Goal: Transaction & Acquisition: Purchase product/service

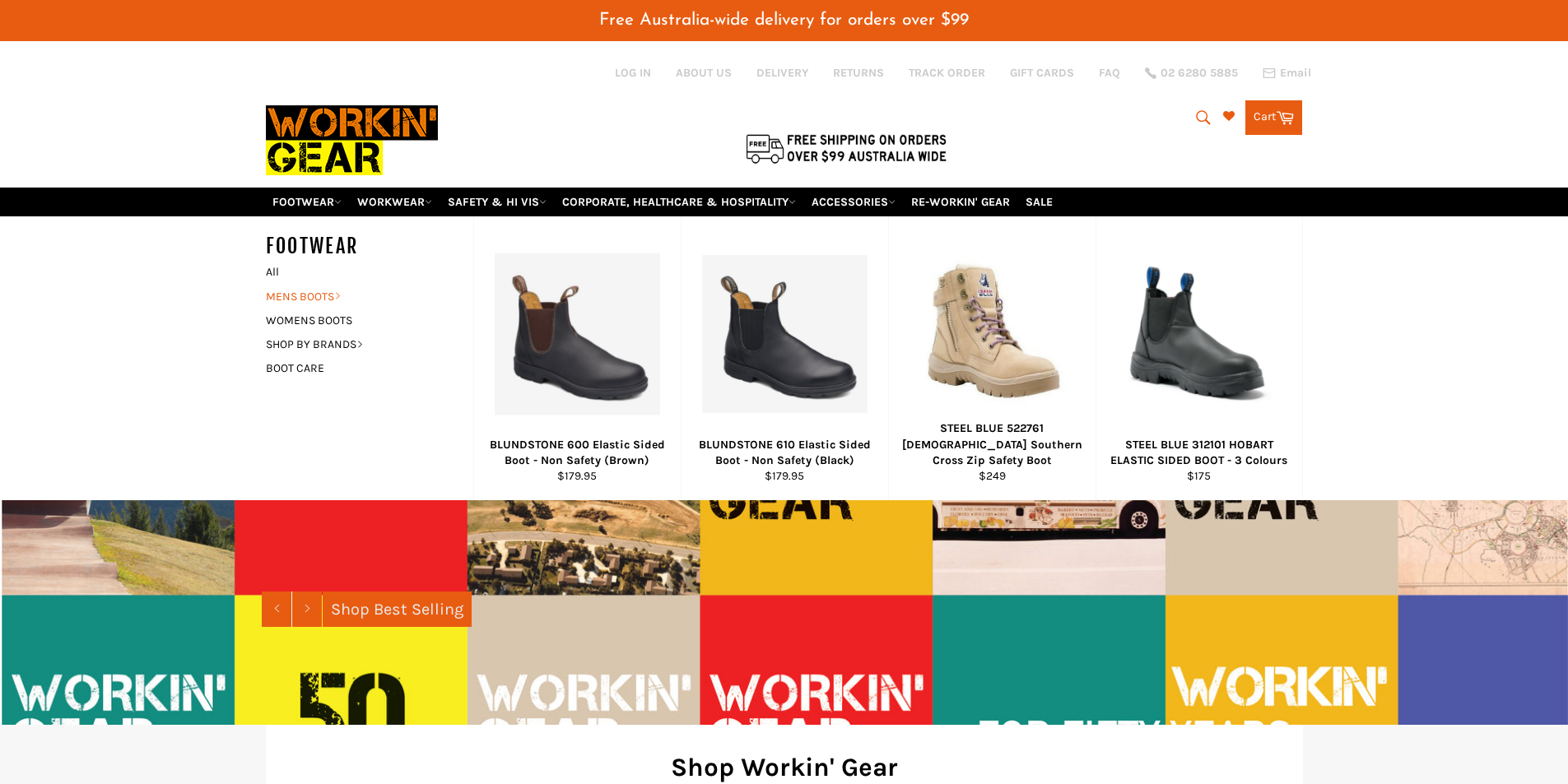
click at [333, 296] on link "MENS BOOTS" at bounding box center [356, 297] width 199 height 24
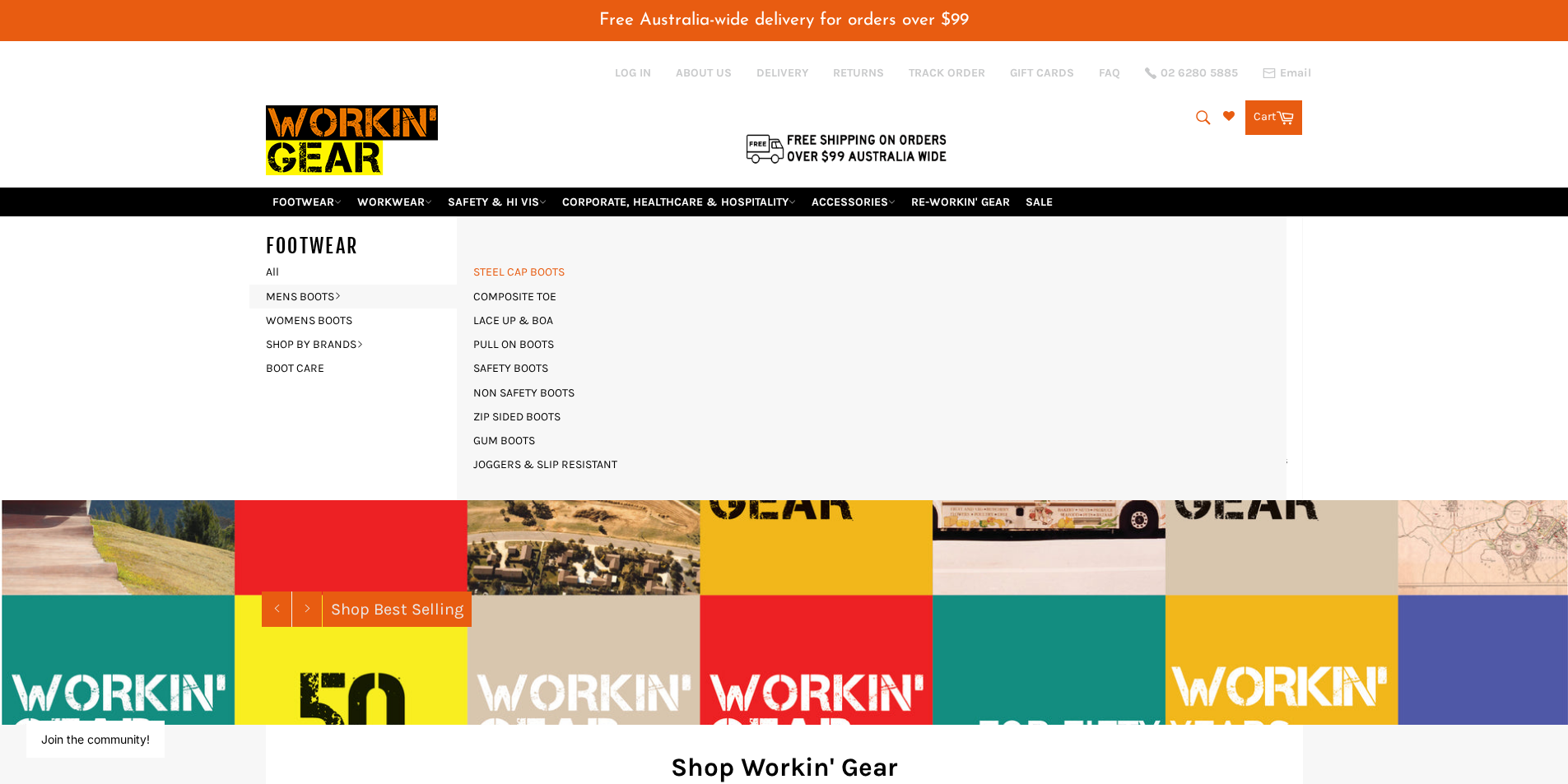
click at [531, 270] on link "STEEL CAP BOOTS" at bounding box center [518, 272] width 108 height 24
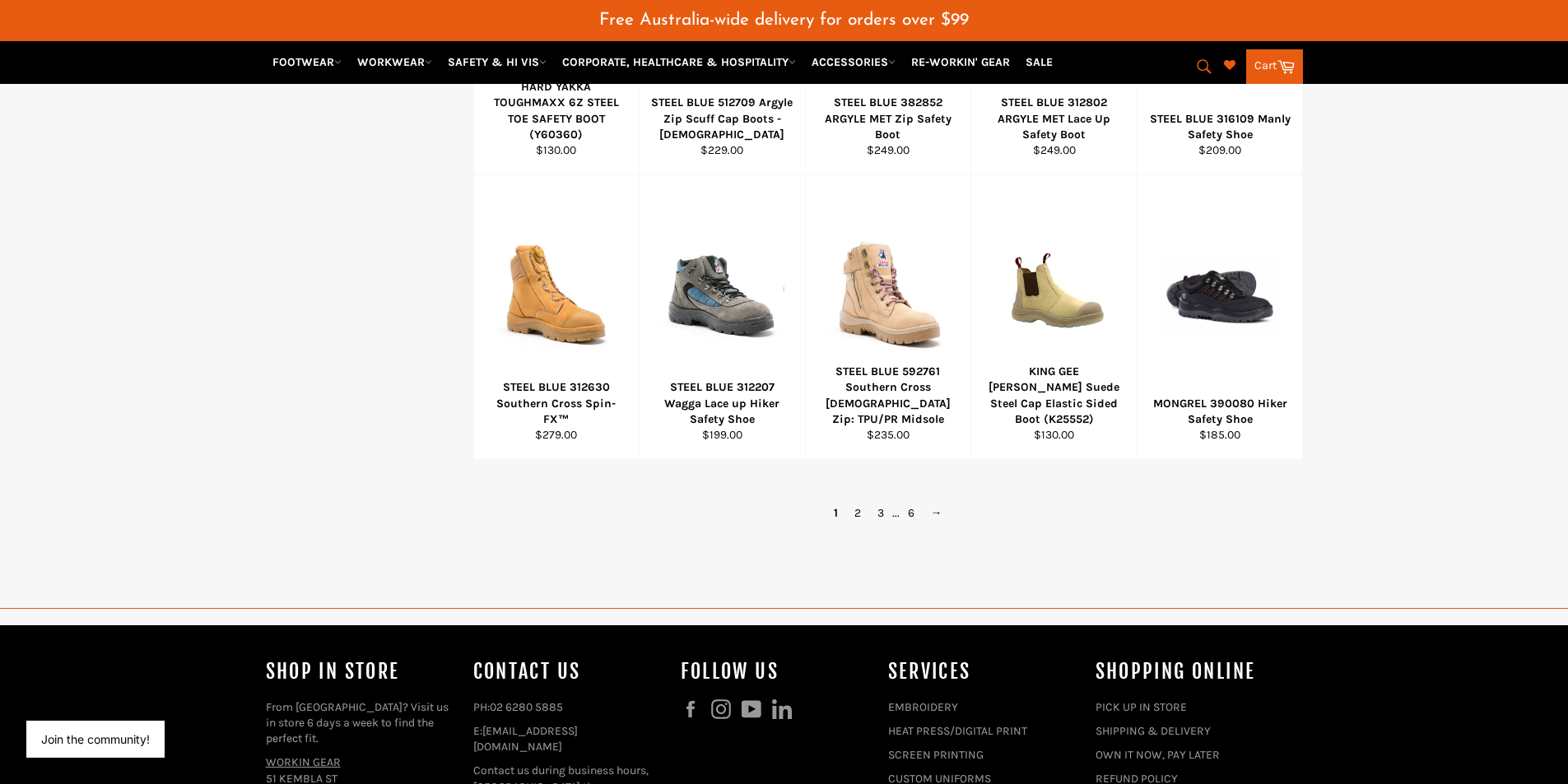
scroll to position [1070, 0]
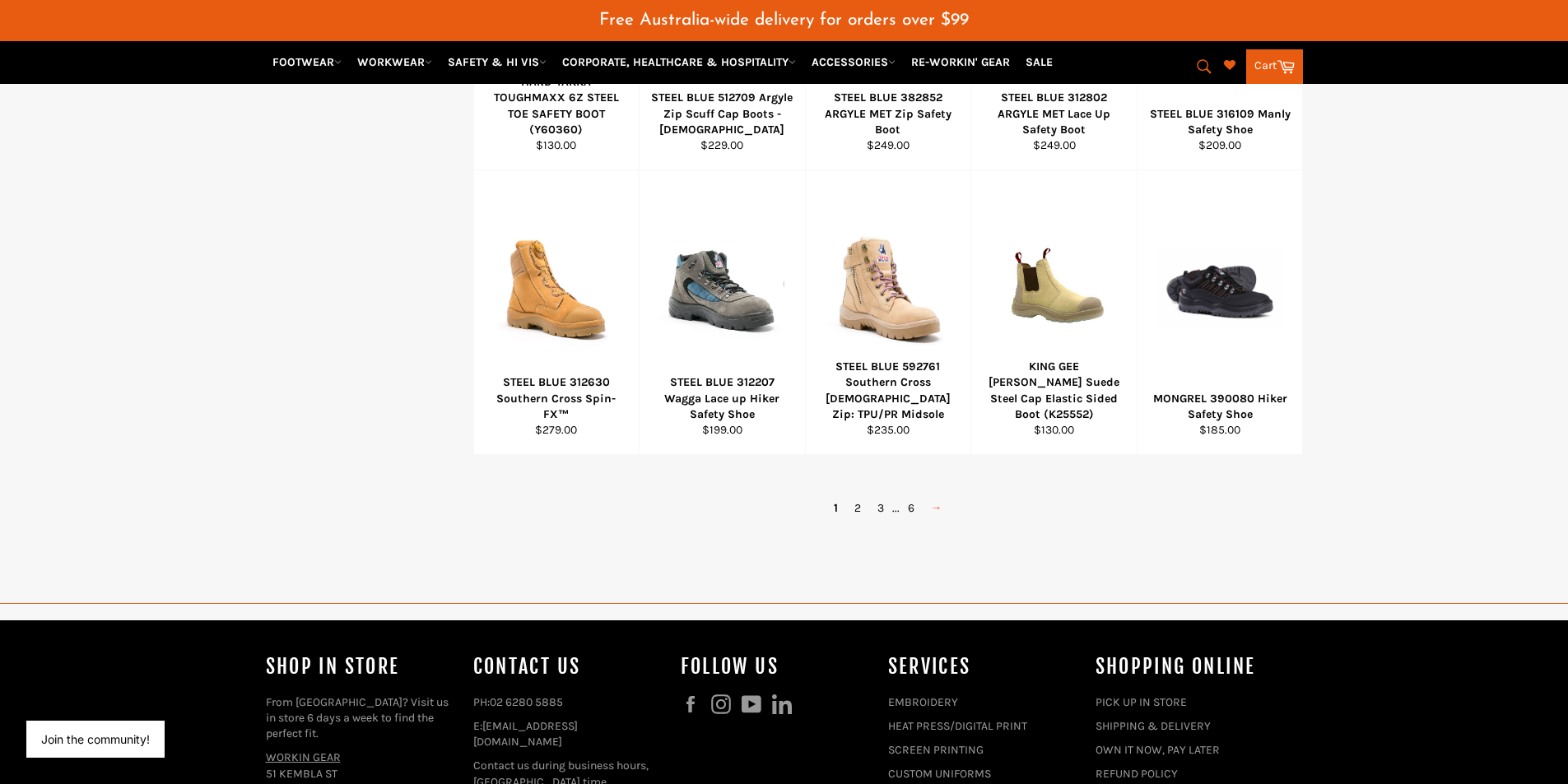
click at [938, 506] on link "→" at bounding box center [936, 508] width 28 height 24
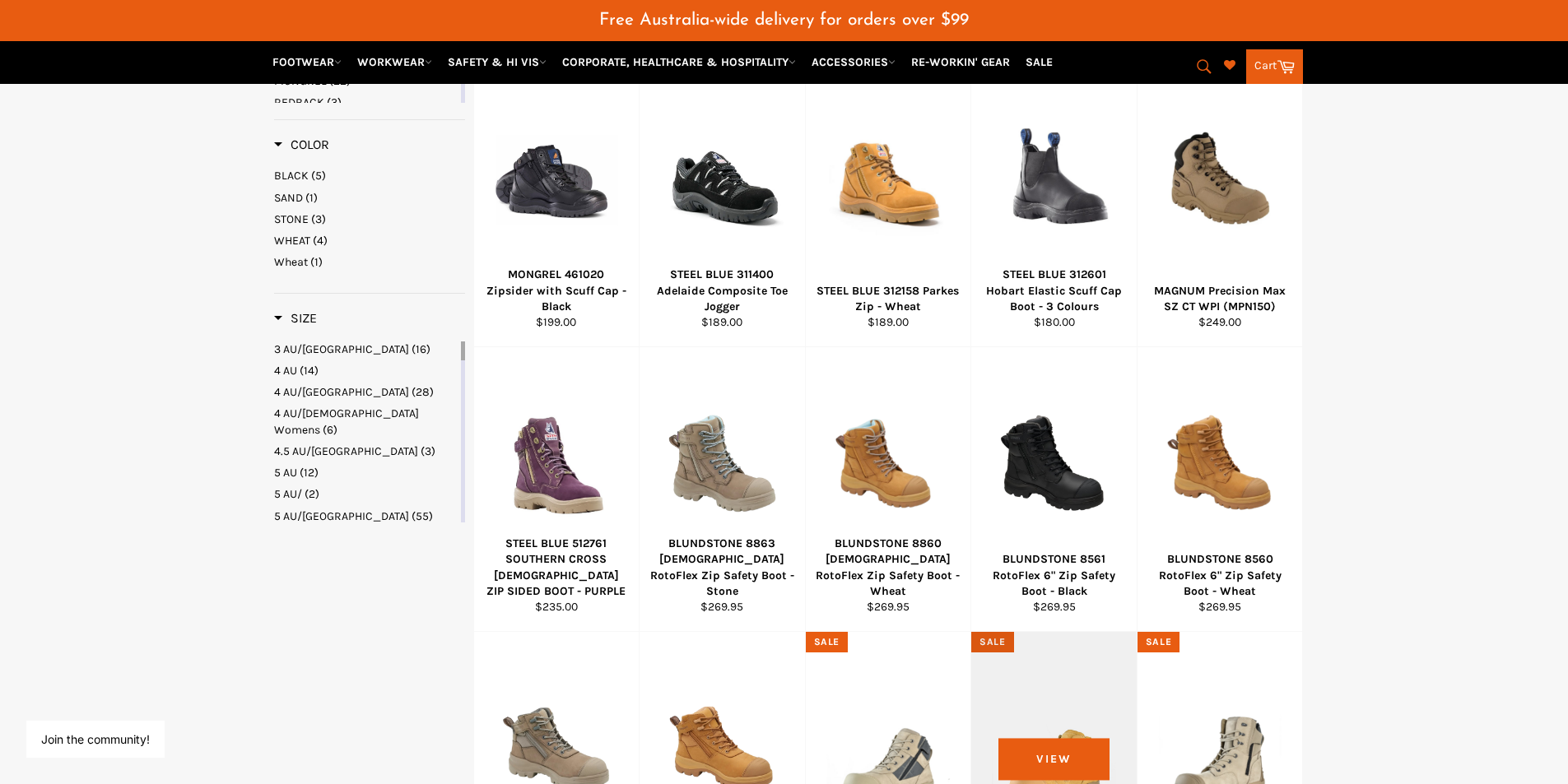
scroll to position [921, 0]
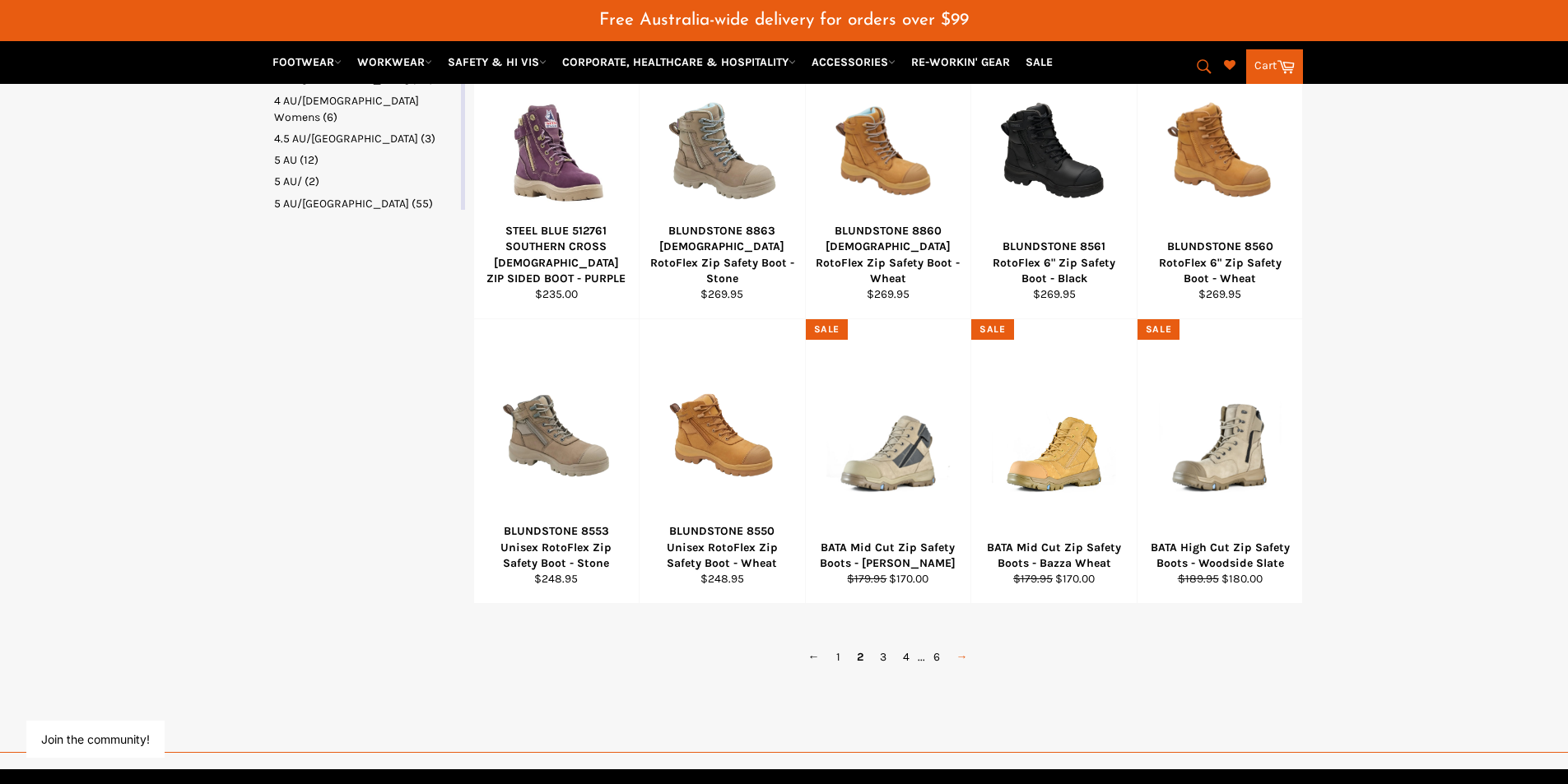
click at [954, 661] on link "→" at bounding box center [962, 657] width 28 height 24
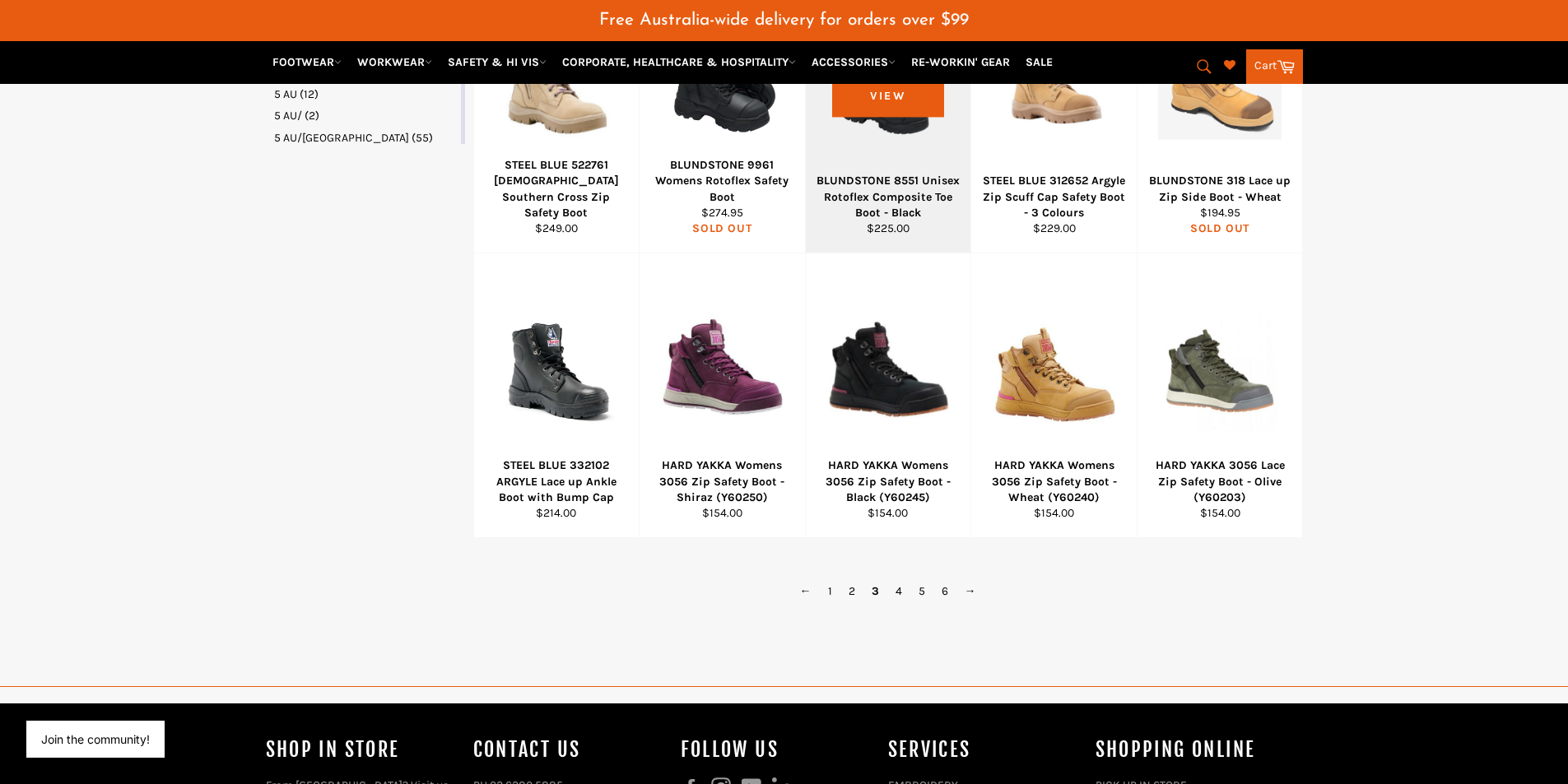
scroll to position [1003, 0]
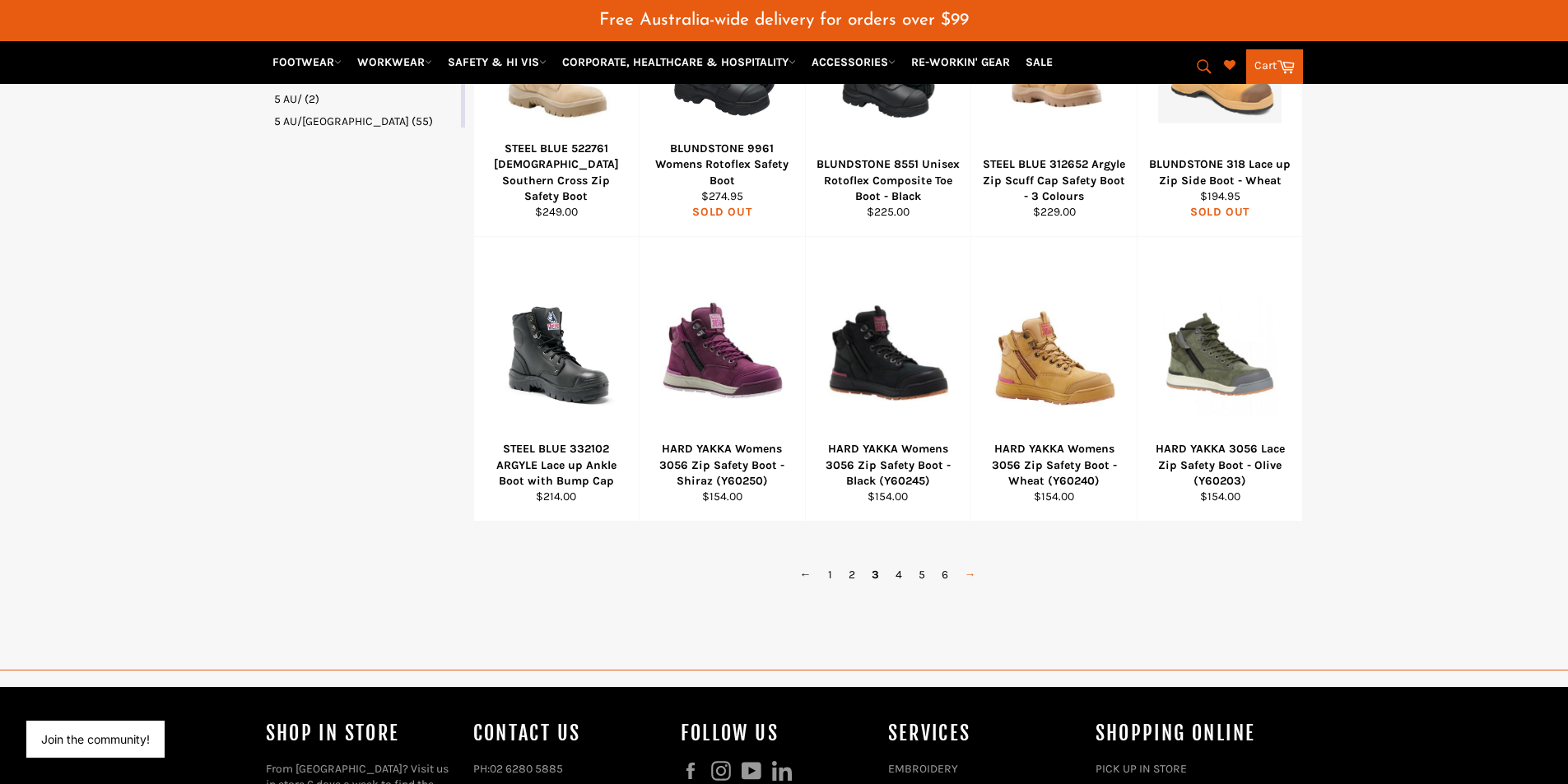
click at [970, 576] on link "→" at bounding box center [970, 575] width 28 height 24
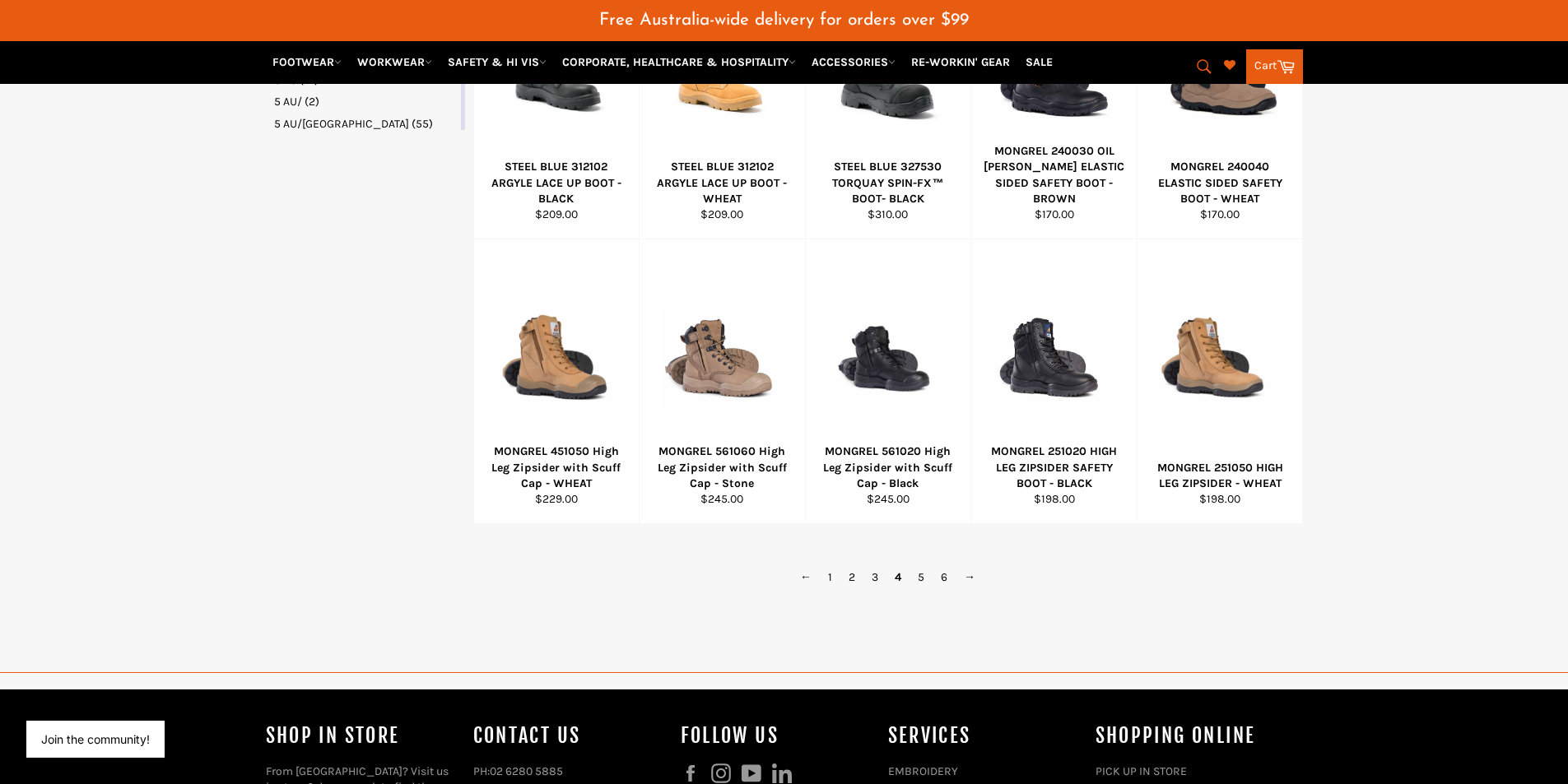
scroll to position [1003, 0]
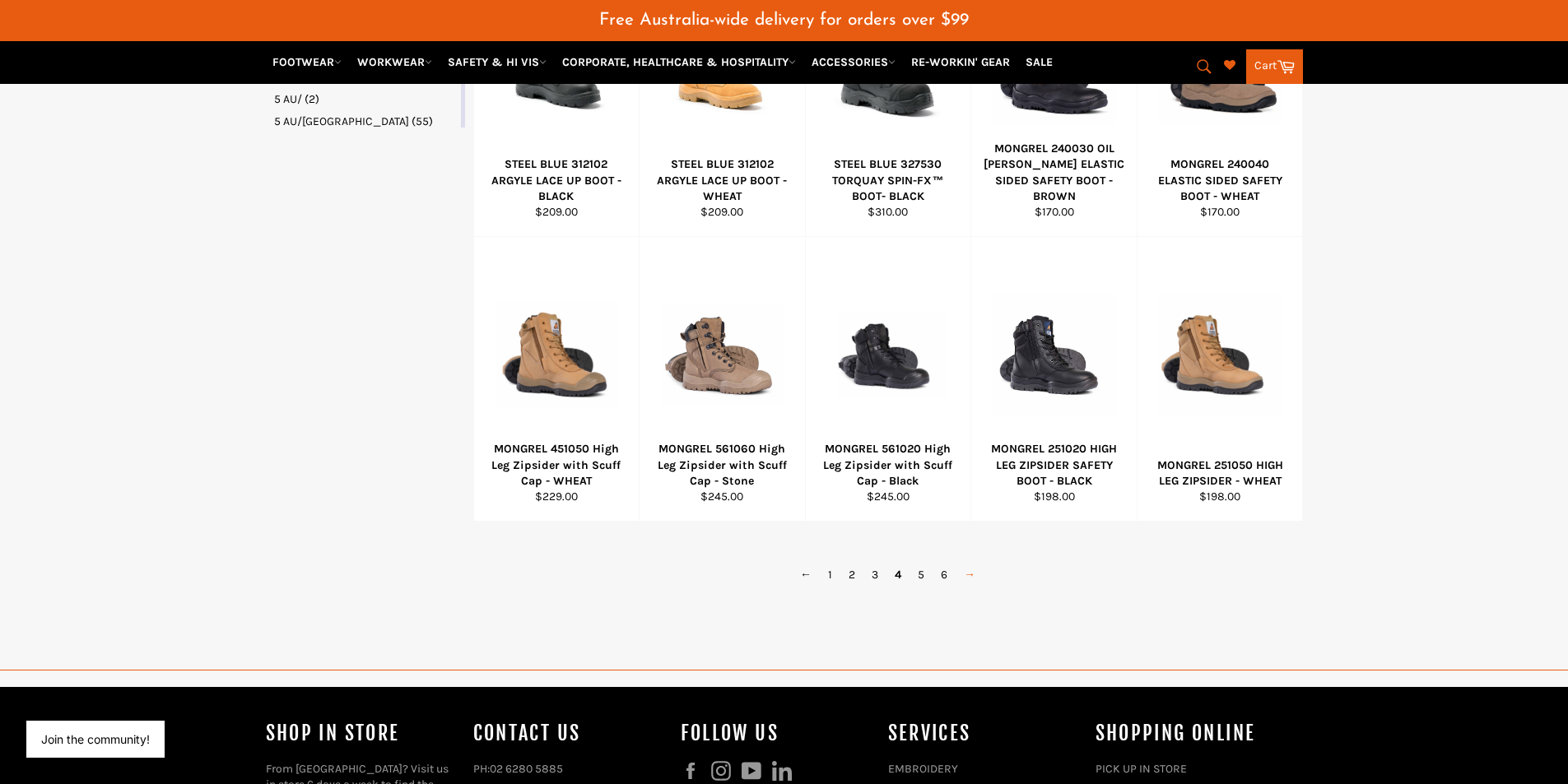
click at [975, 571] on link "→" at bounding box center [970, 575] width 28 height 24
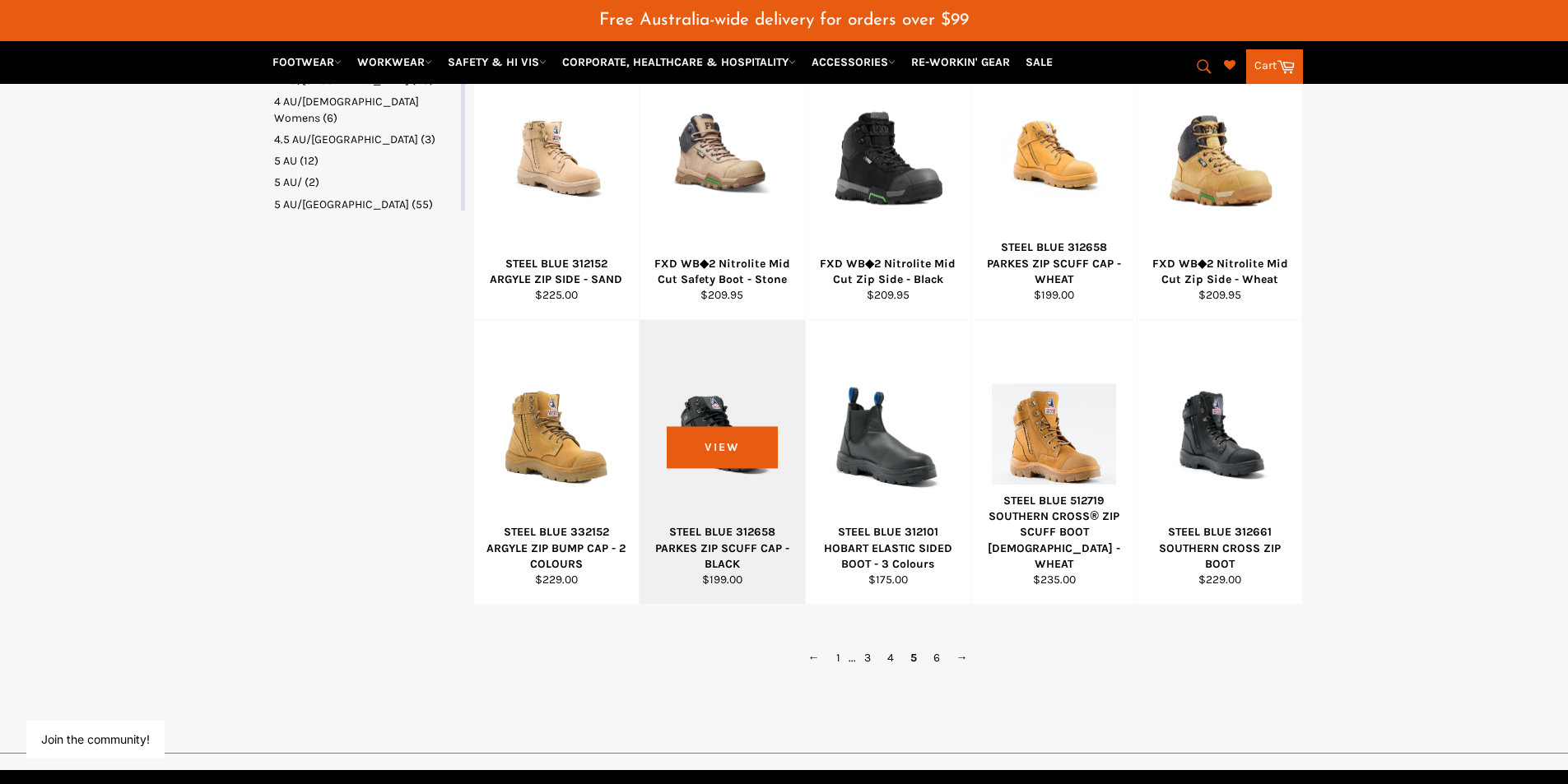
scroll to position [921, 0]
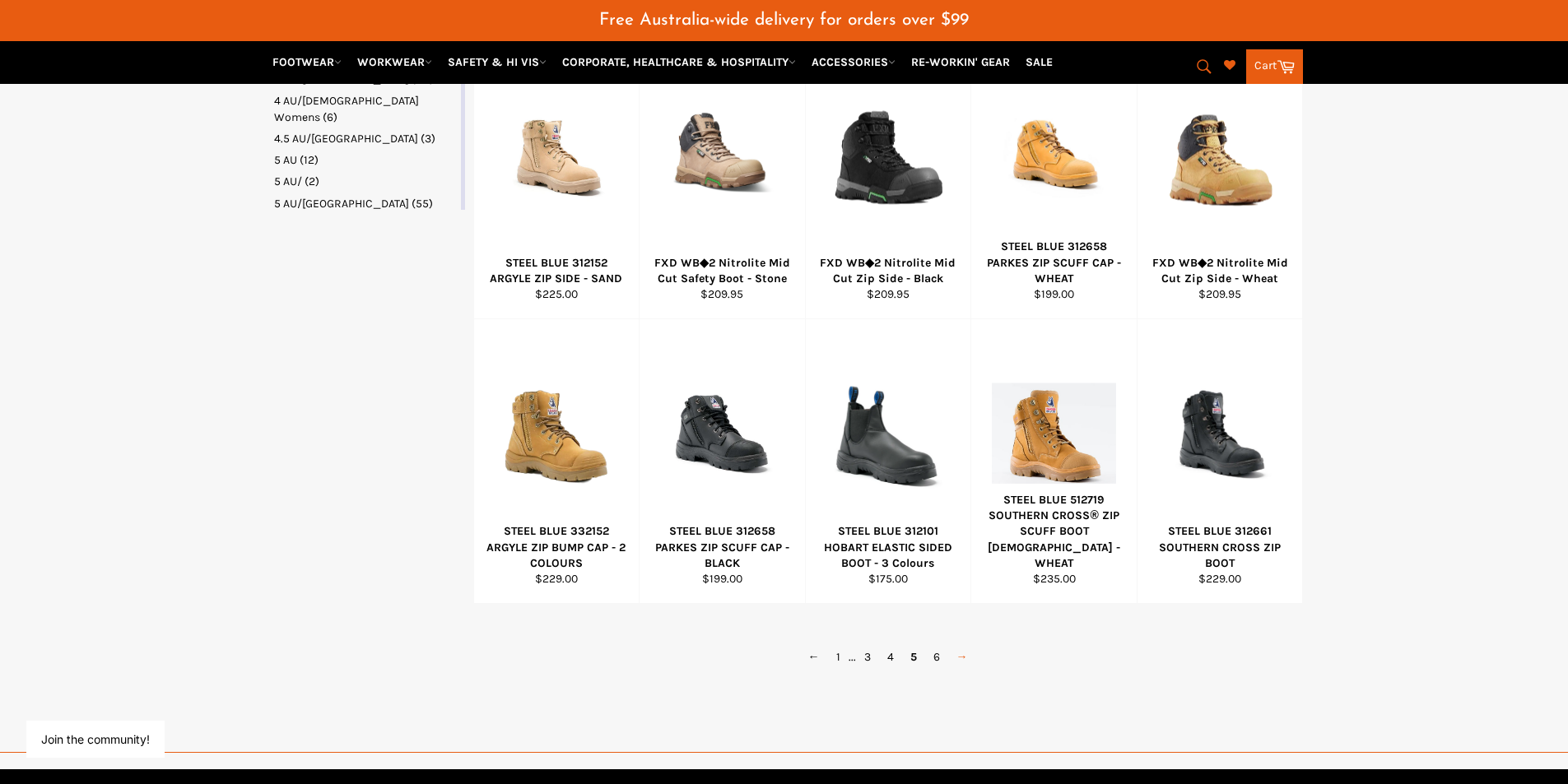
click at [959, 654] on link "→" at bounding box center [962, 657] width 28 height 24
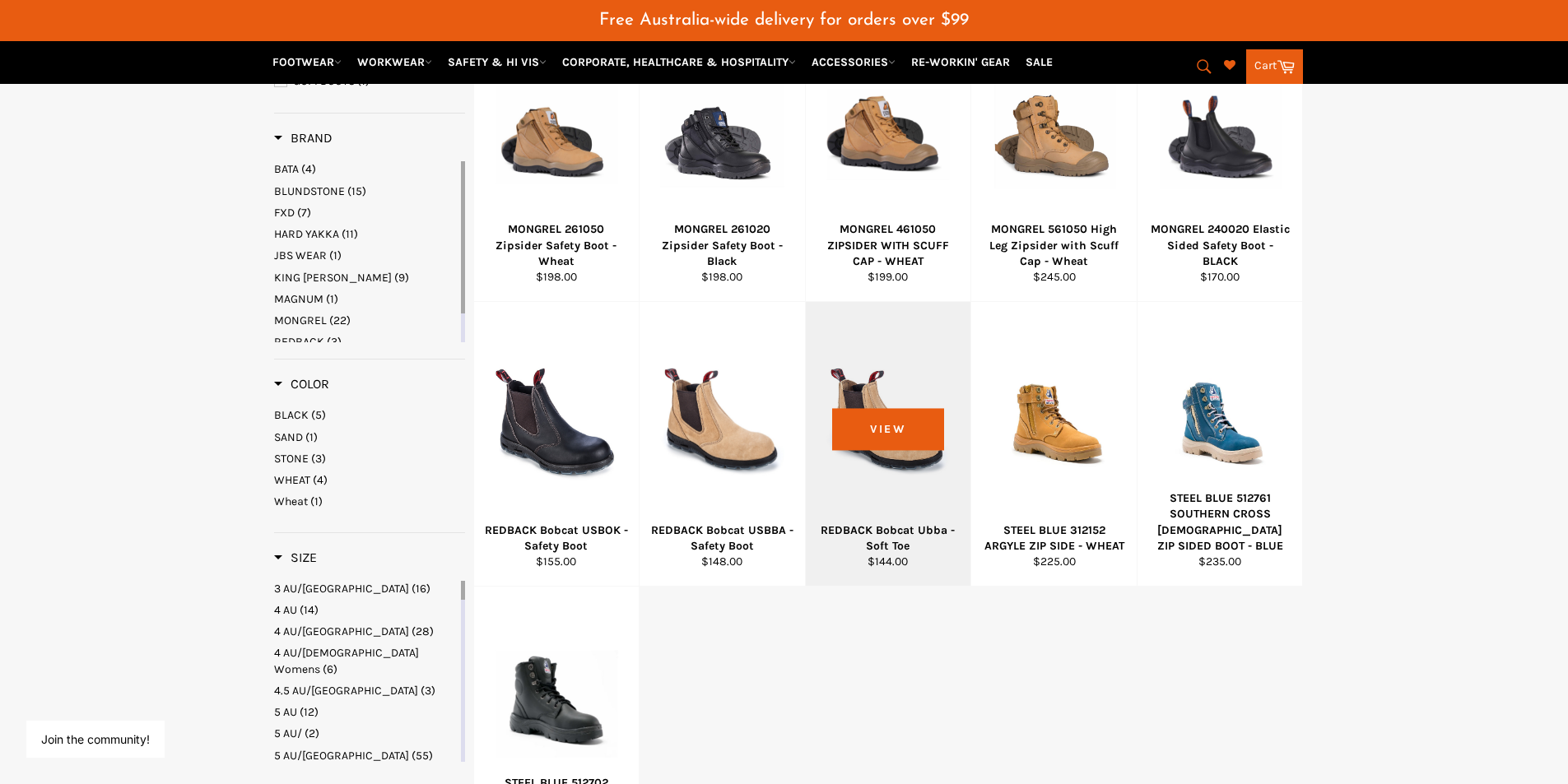
scroll to position [344, 0]
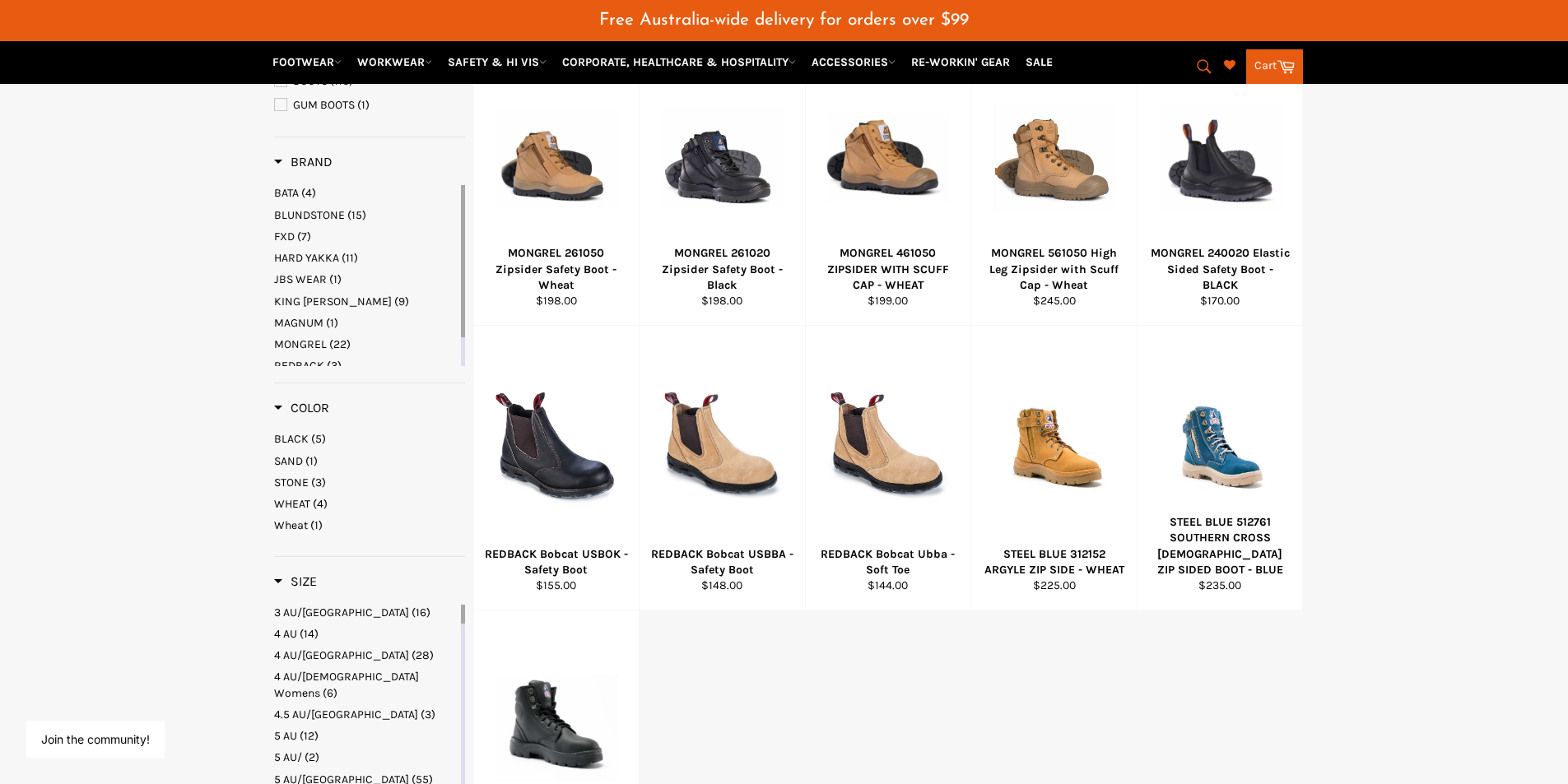
click at [301, 243] on span "(7)" at bounding box center [304, 237] width 14 height 14
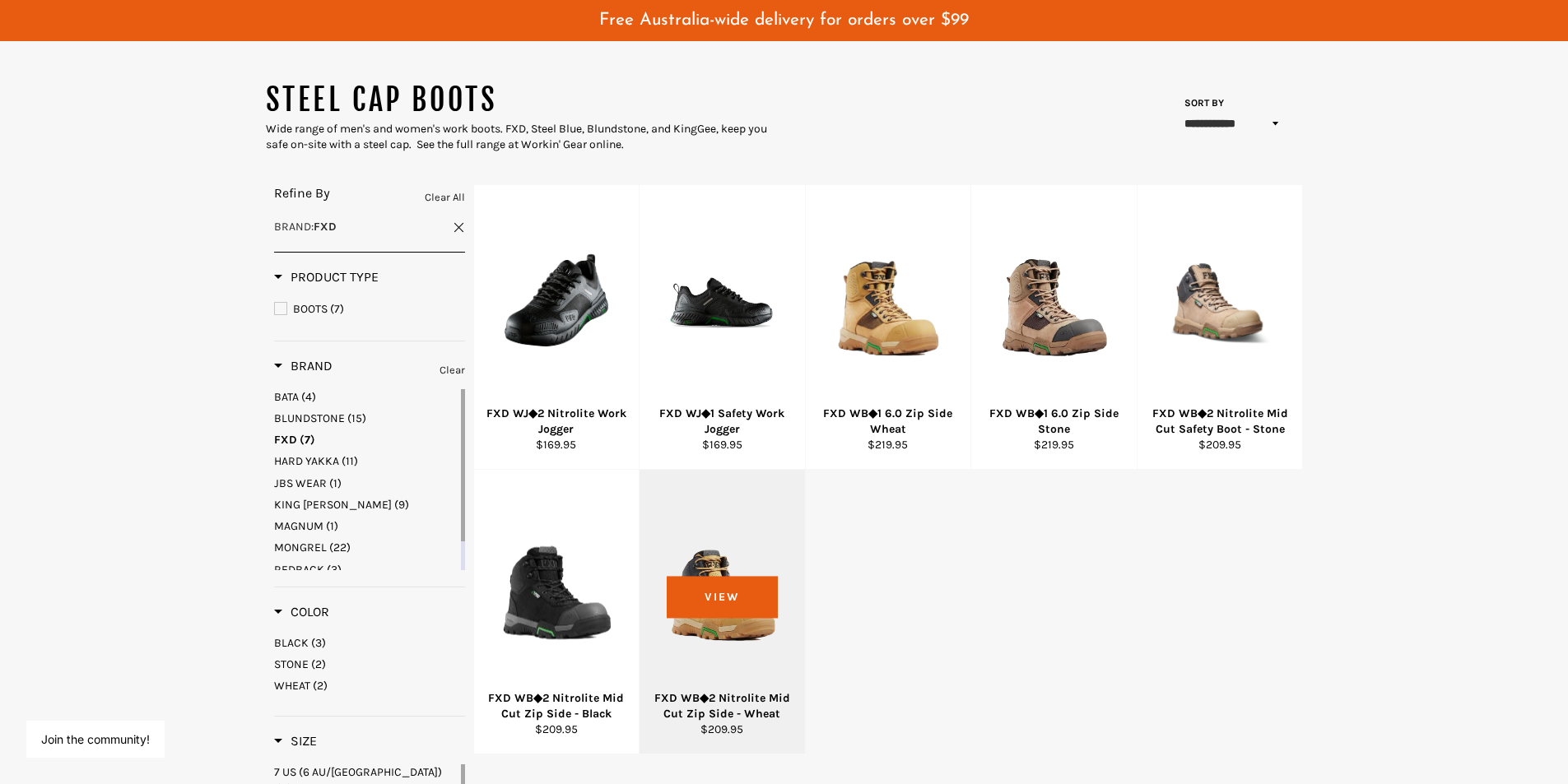
scroll to position [180, 0]
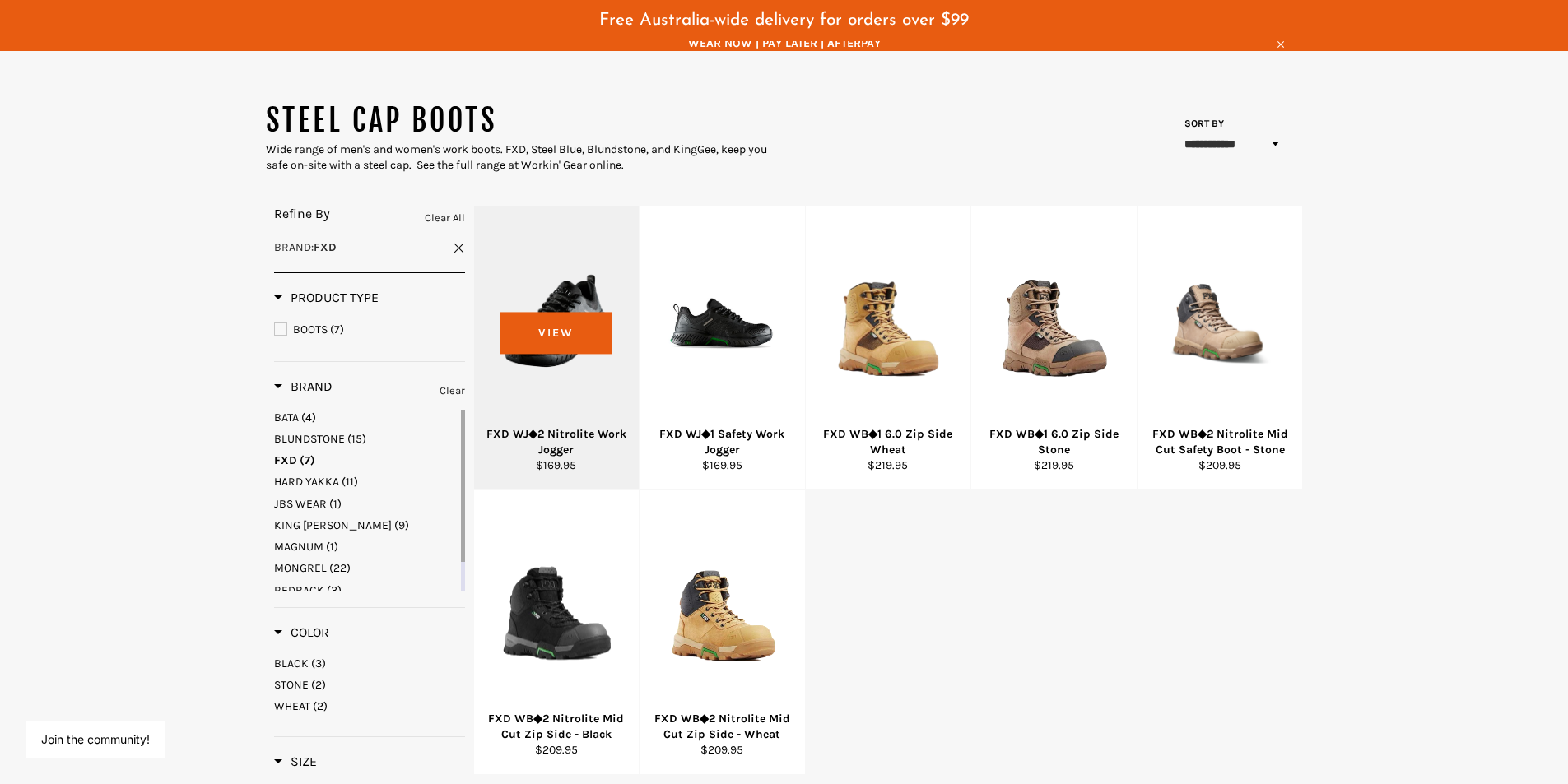
click at [579, 275] on div at bounding box center [556, 323] width 124 height 194
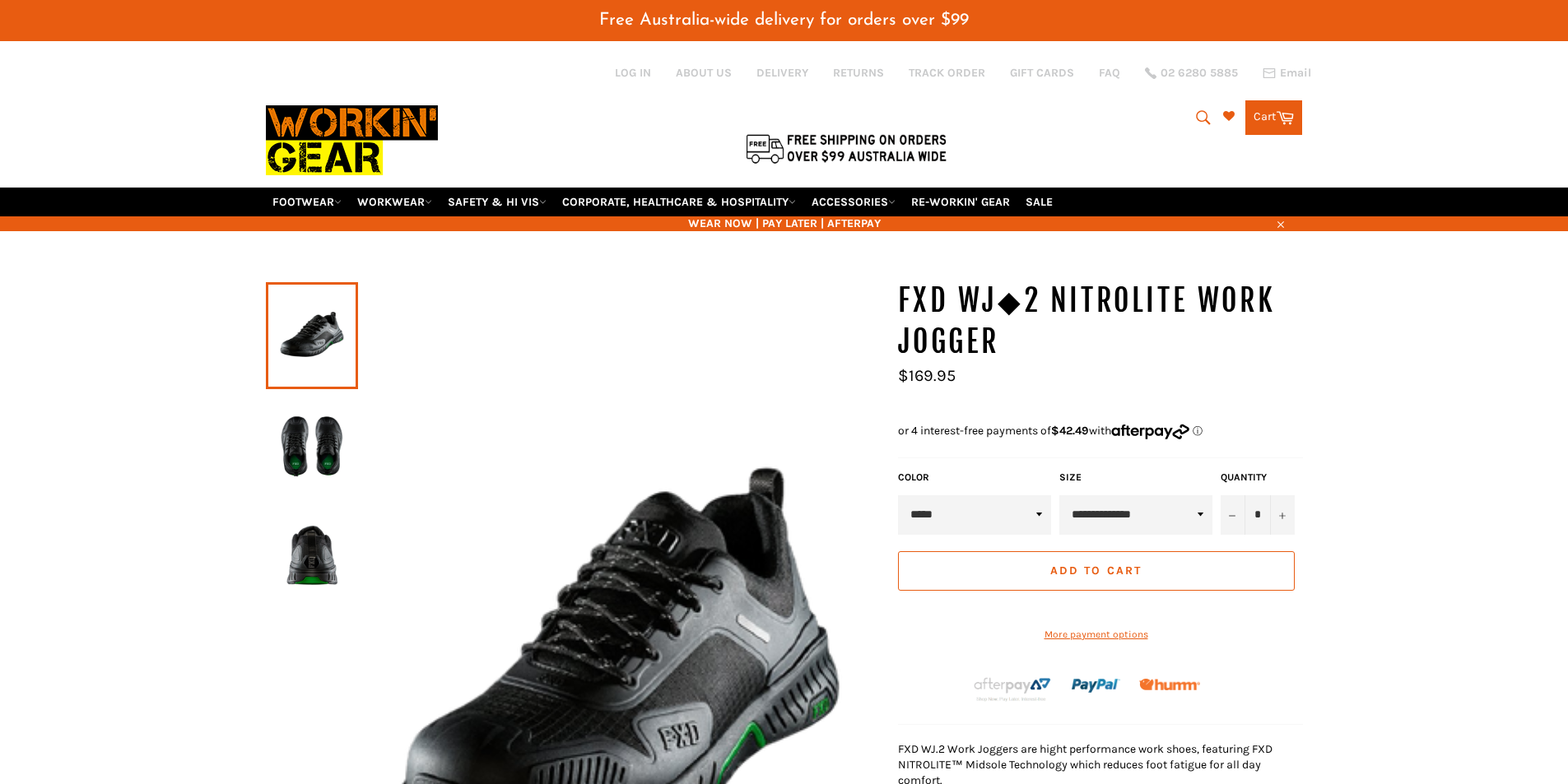
click at [324, 418] on img at bounding box center [312, 445] width 76 height 90
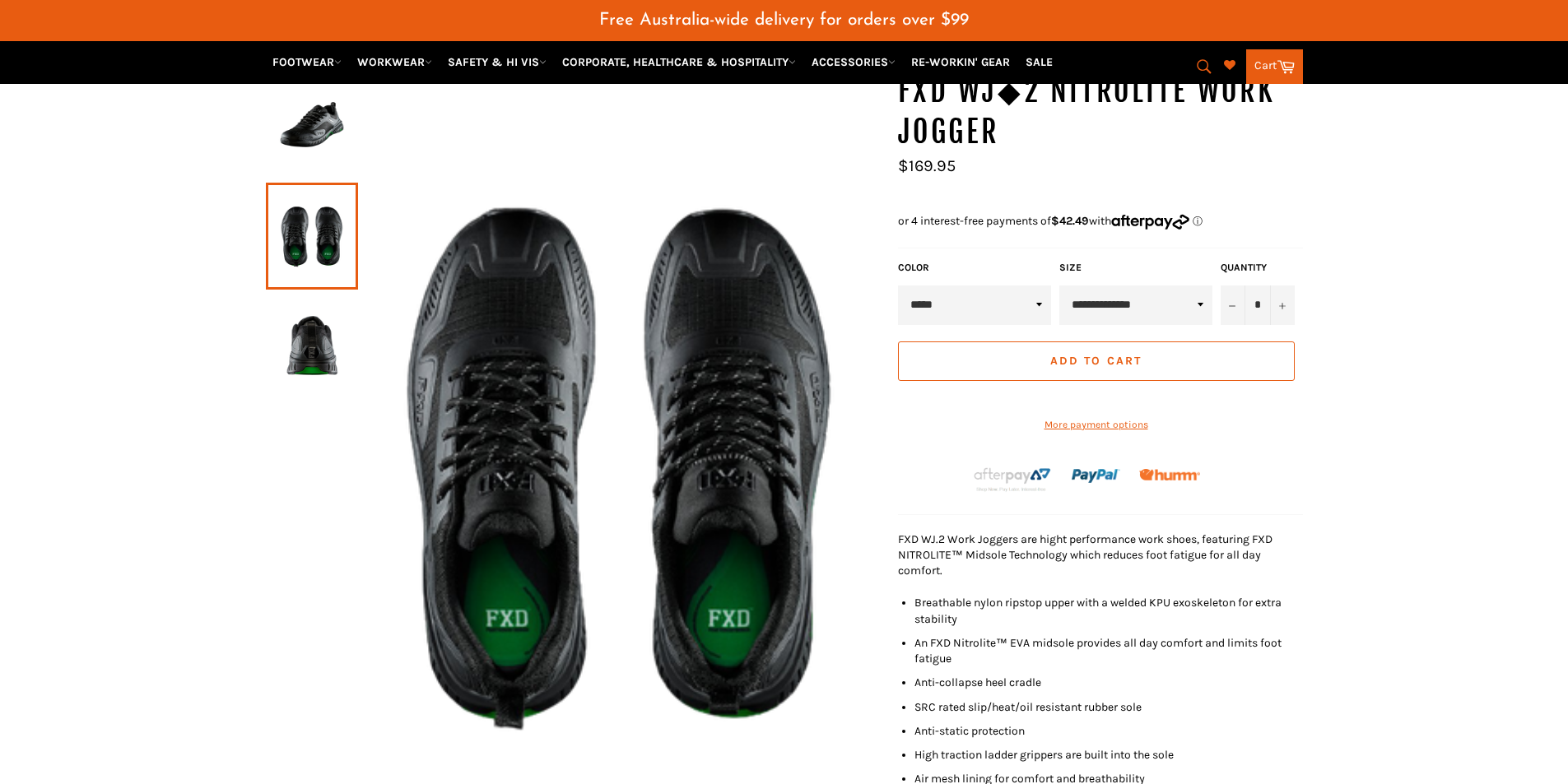
scroll to position [247, 0]
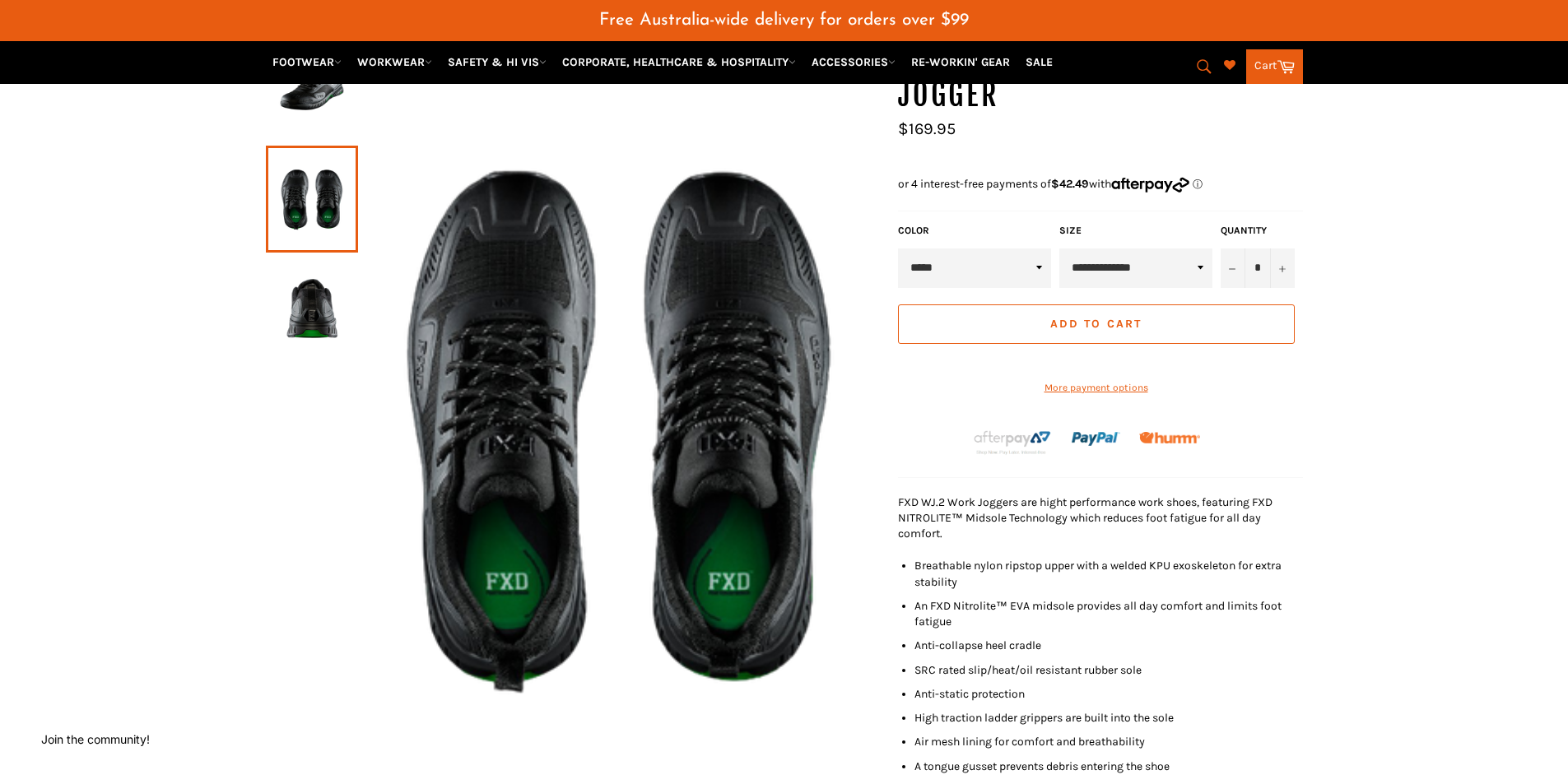
click at [306, 323] on img at bounding box center [312, 309] width 76 height 90
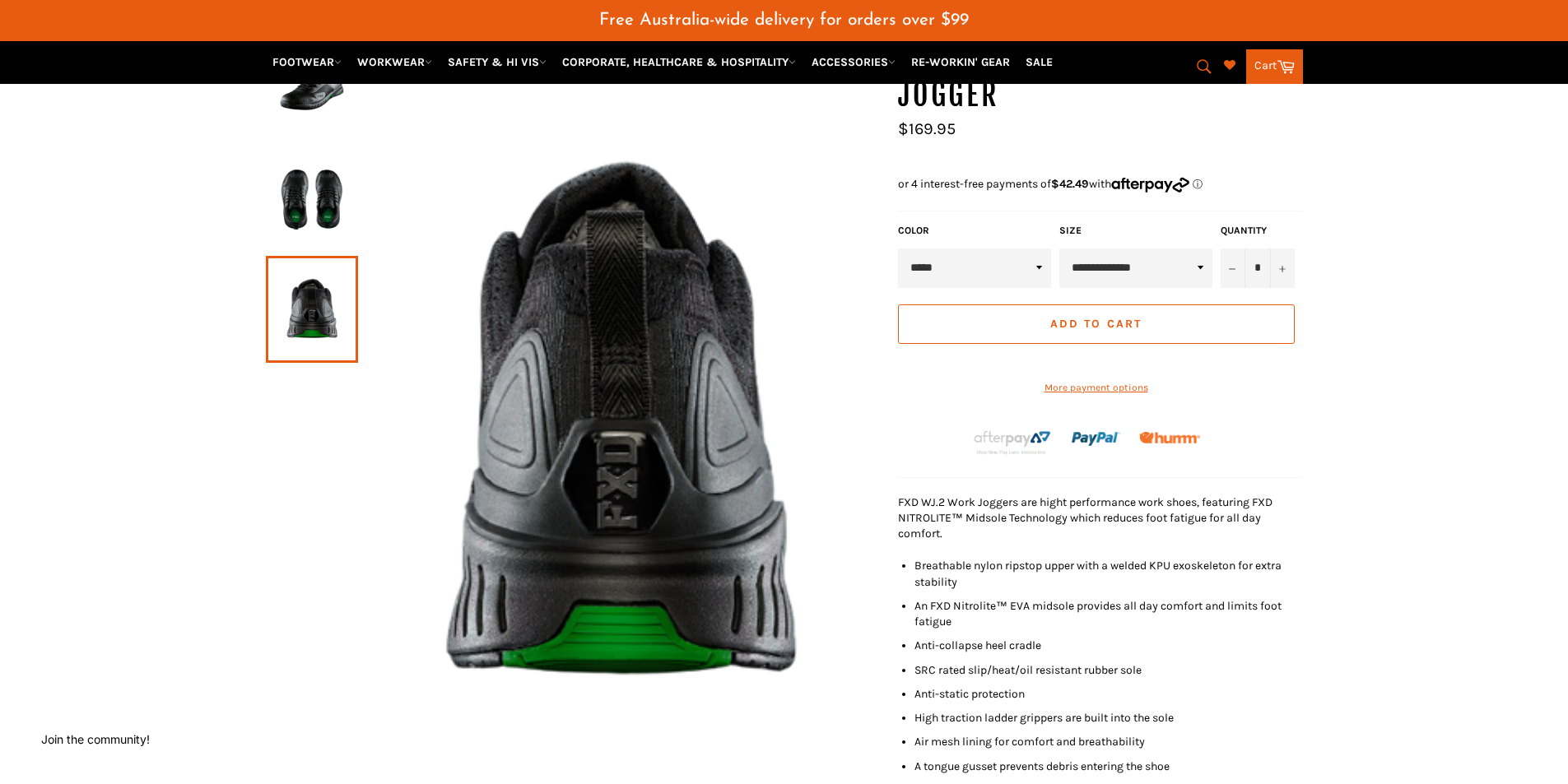
click at [335, 258] on link at bounding box center [312, 309] width 92 height 107
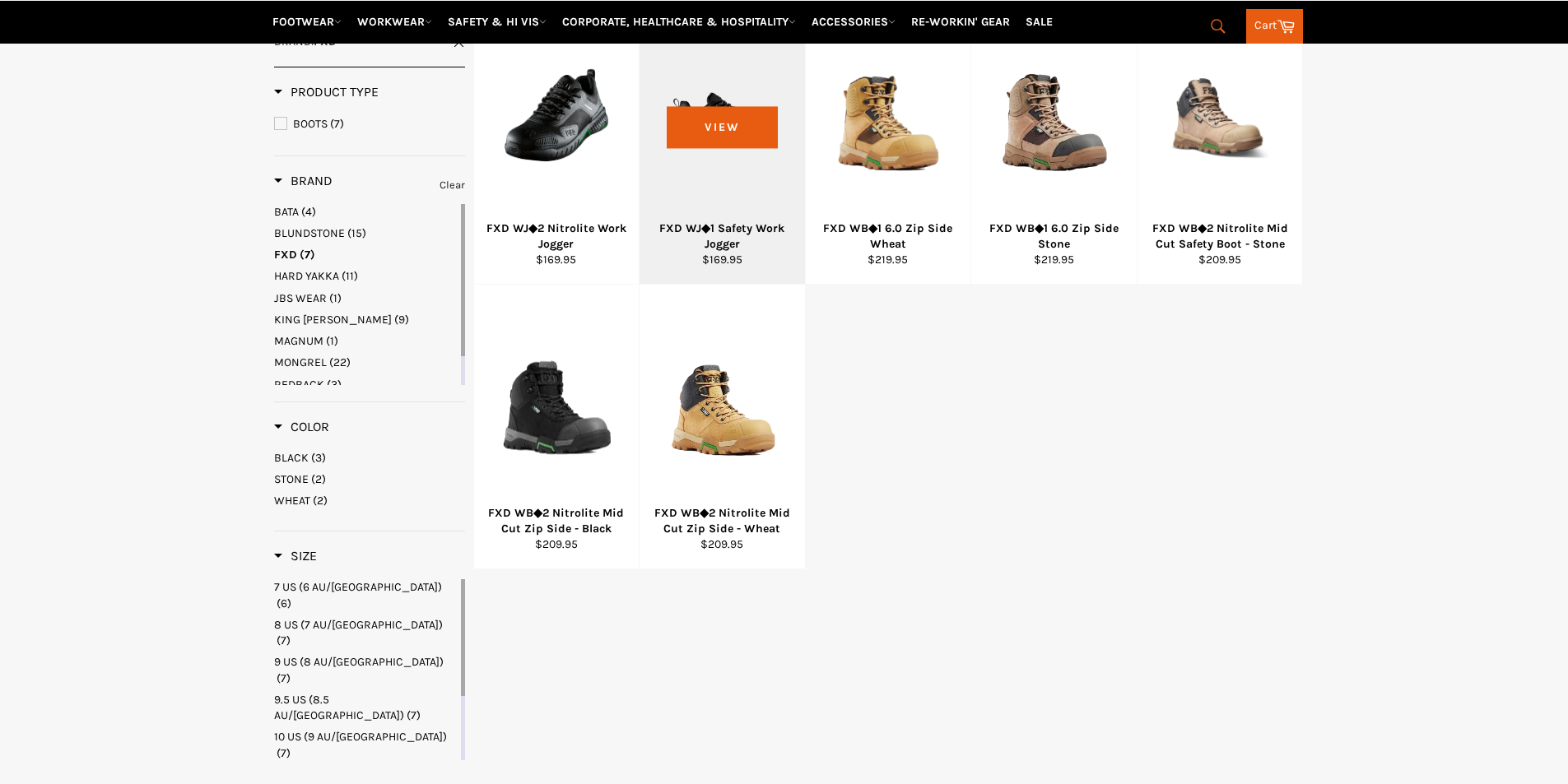
scroll to position [386, 0]
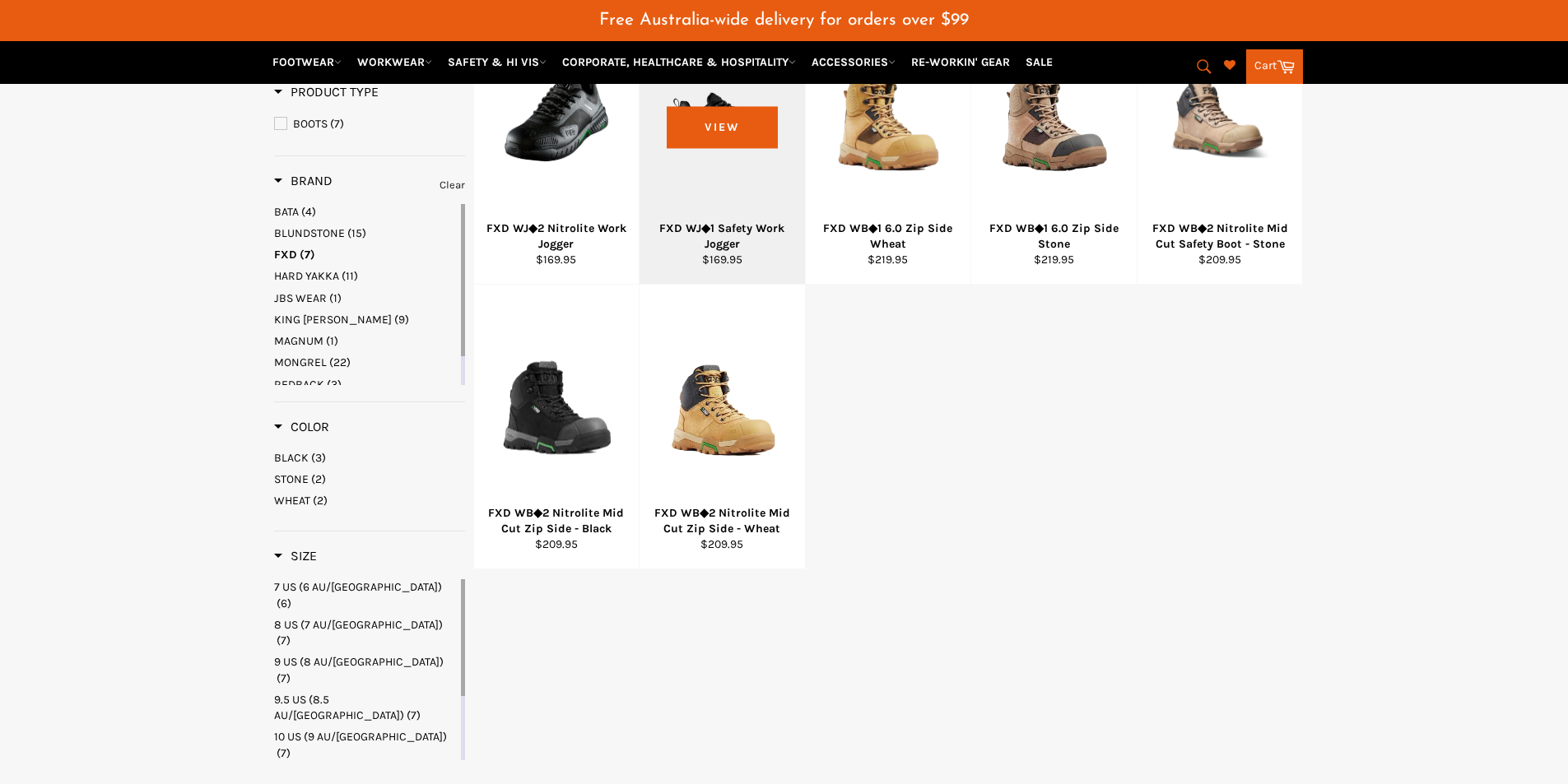
click at [695, 146] on div at bounding box center [722, 117] width 124 height 194
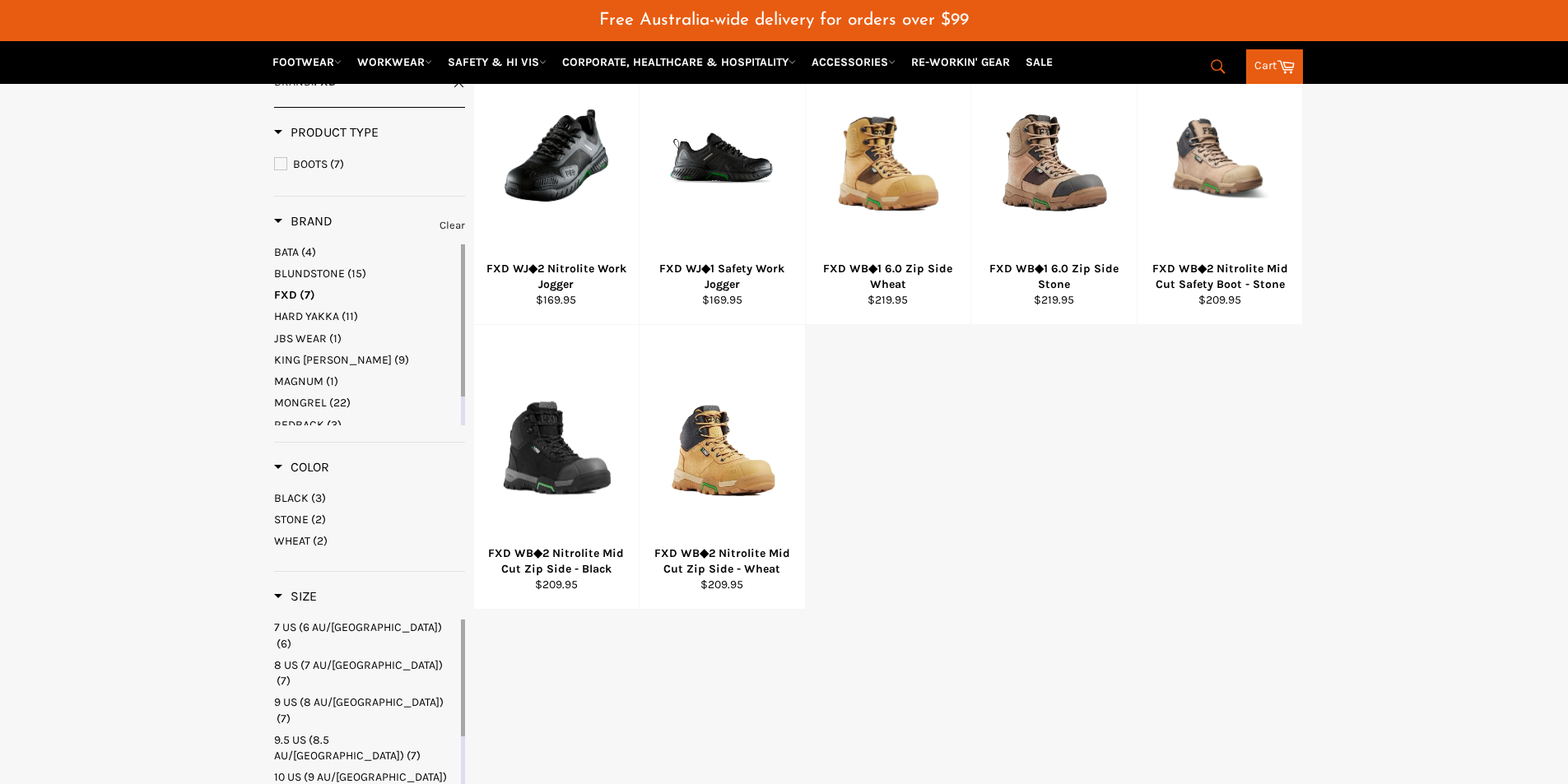
scroll to position [386, 0]
